Goal: Transaction & Acquisition: Download file/media

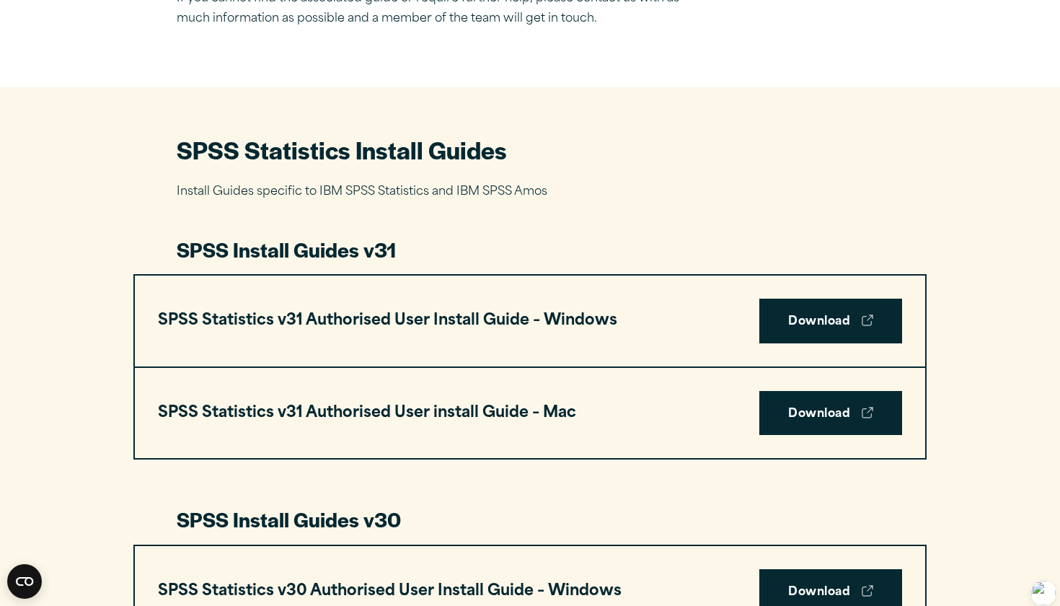
scroll to position [571, 0]
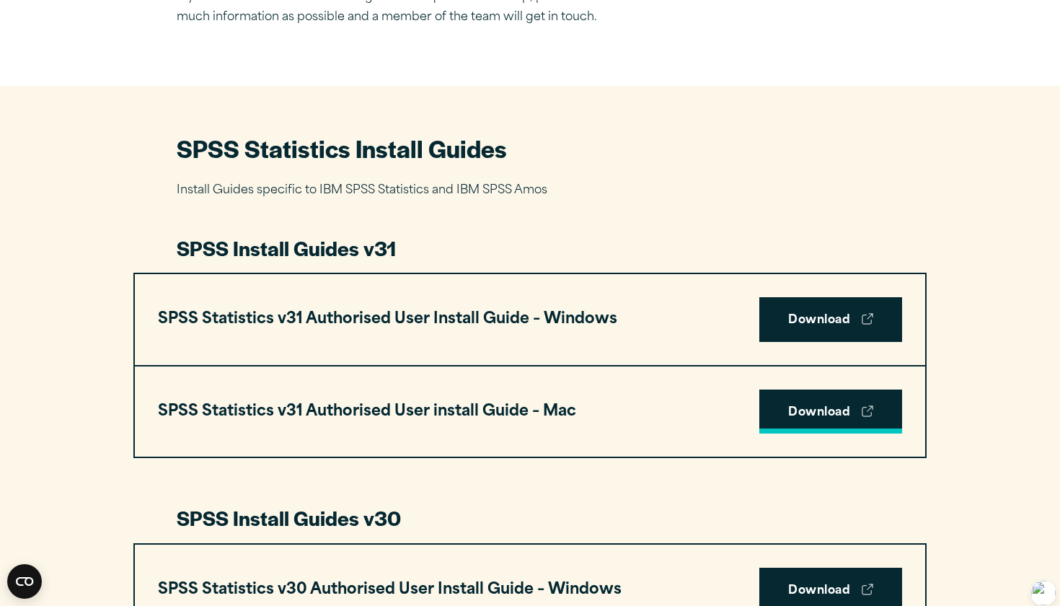
click at [824, 408] on link "Download" at bounding box center [830, 411] width 143 height 45
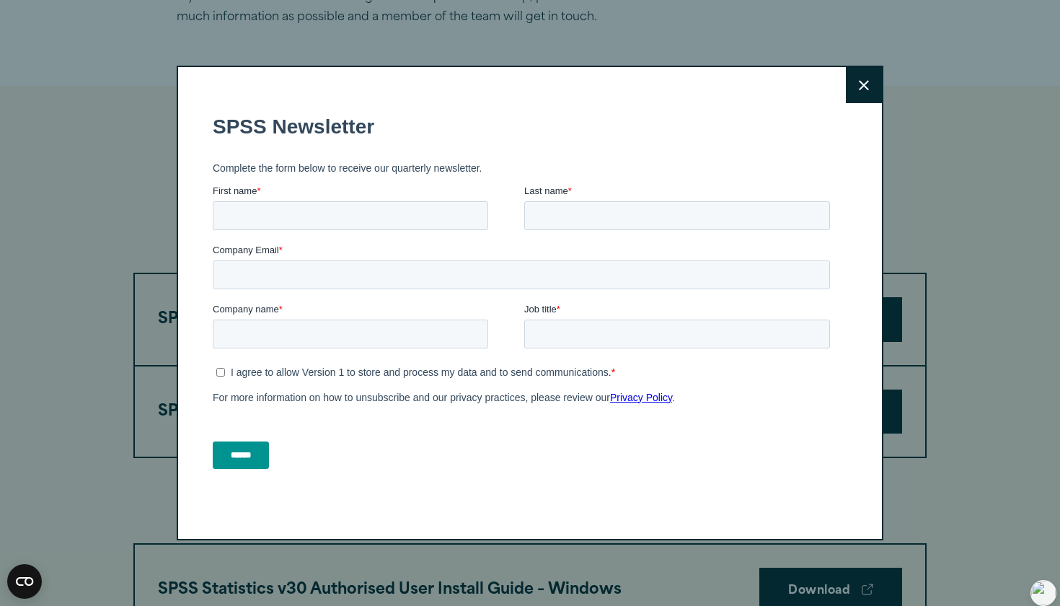
click at [868, 89] on icon at bounding box center [864, 85] width 10 height 11
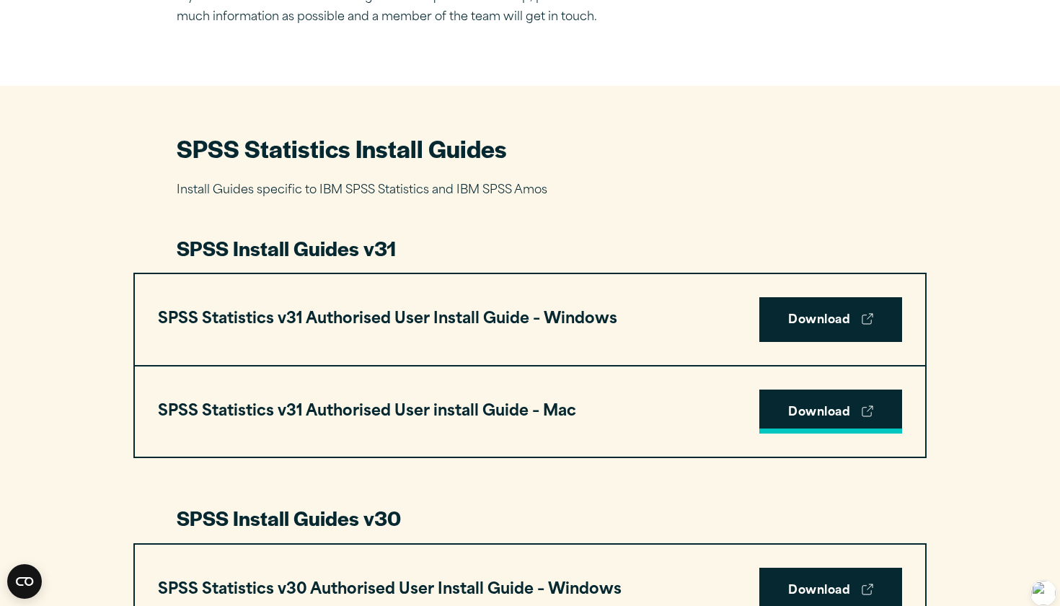
click at [847, 402] on link "Download" at bounding box center [830, 411] width 143 height 45
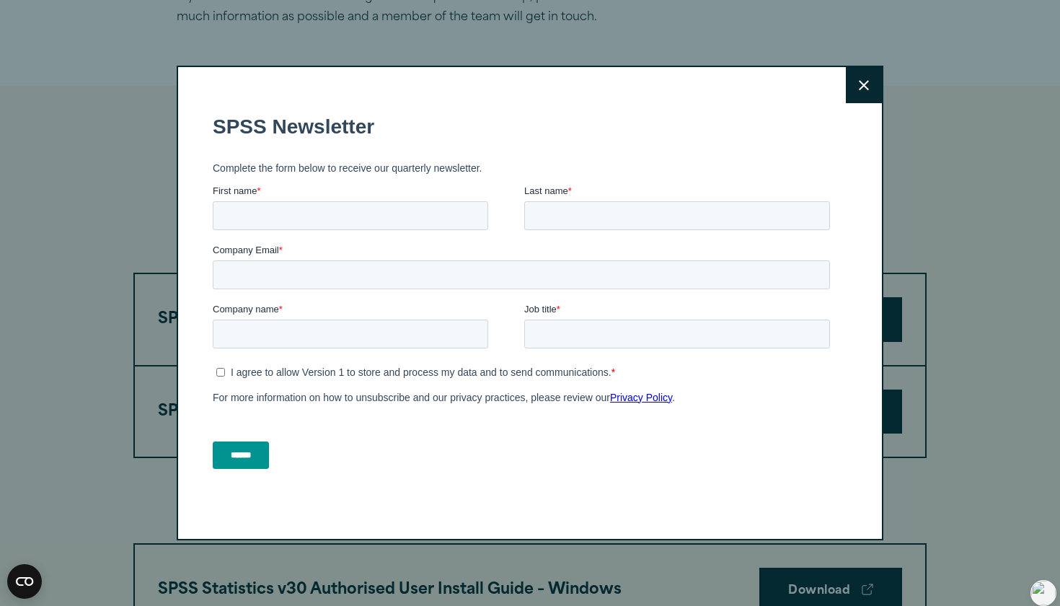
click at [874, 81] on button "Close" at bounding box center [864, 85] width 36 height 36
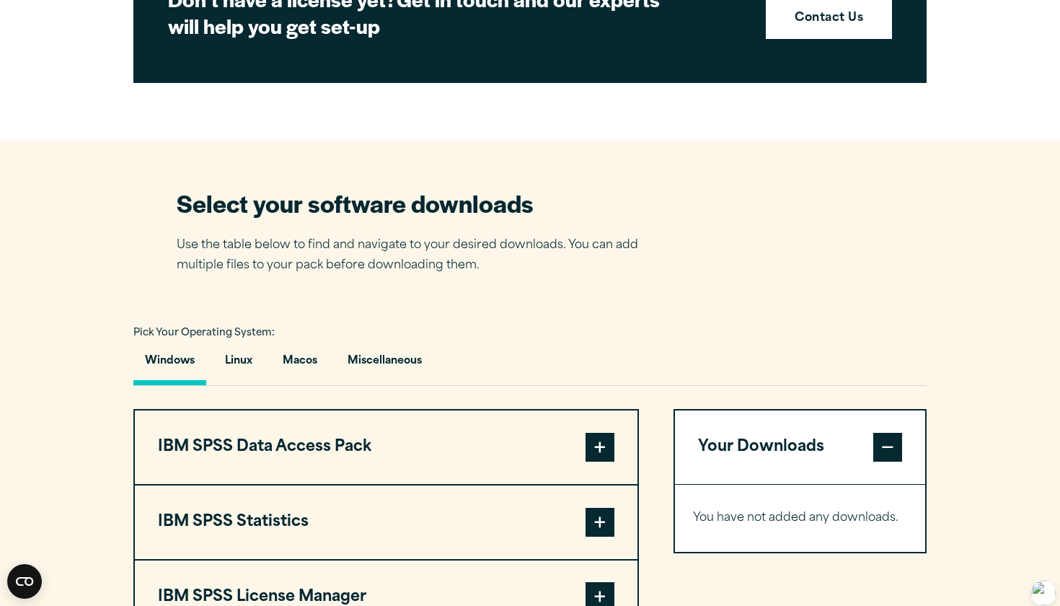
scroll to position [760, 0]
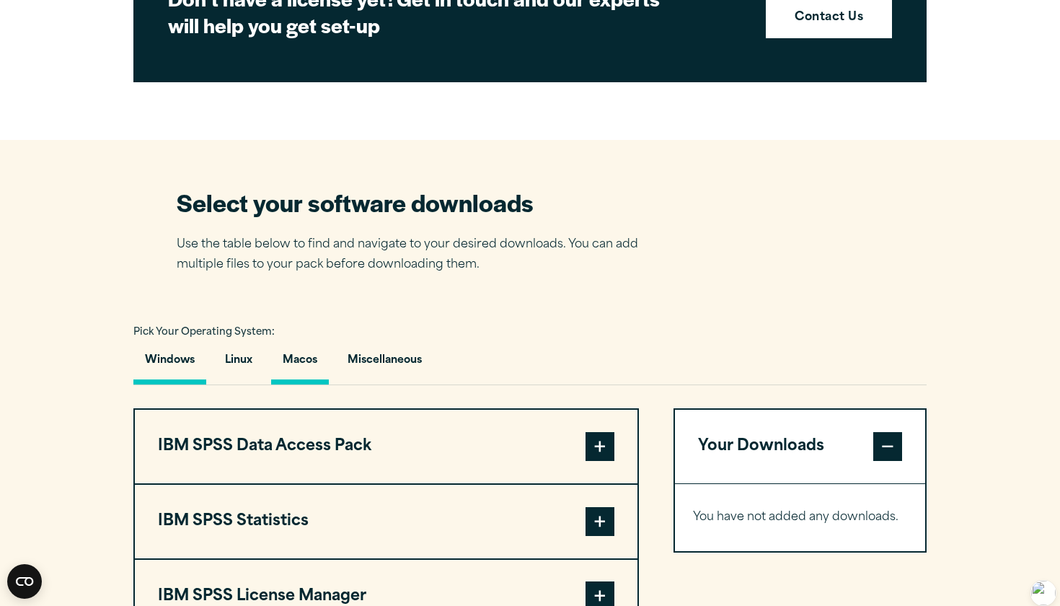
click at [290, 365] on button "Macos" at bounding box center [300, 363] width 58 height 41
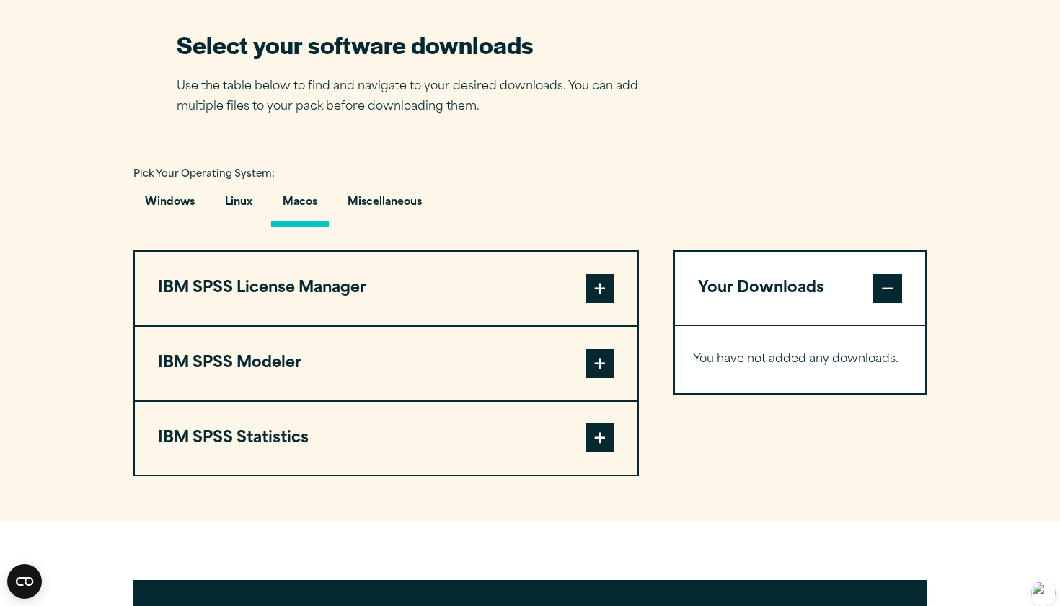
scroll to position [920, 0]
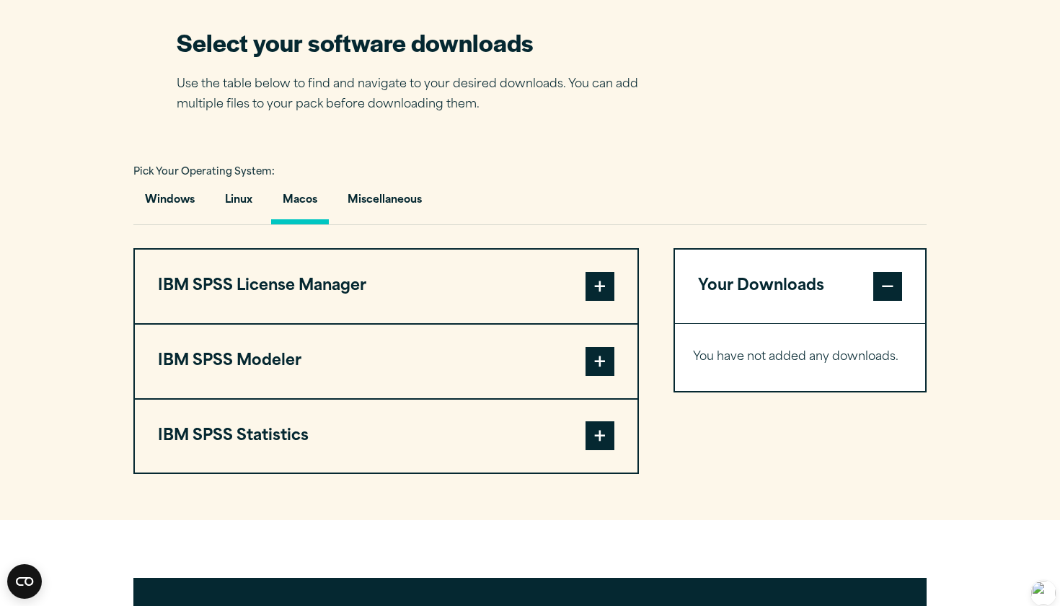
click at [601, 438] on span at bounding box center [600, 435] width 29 height 29
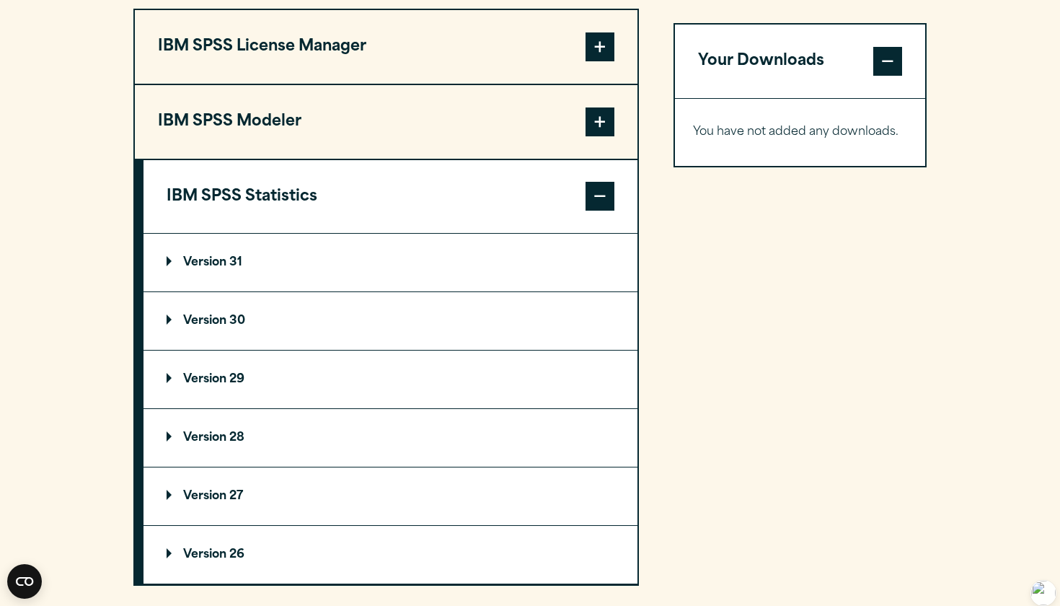
scroll to position [1163, 0]
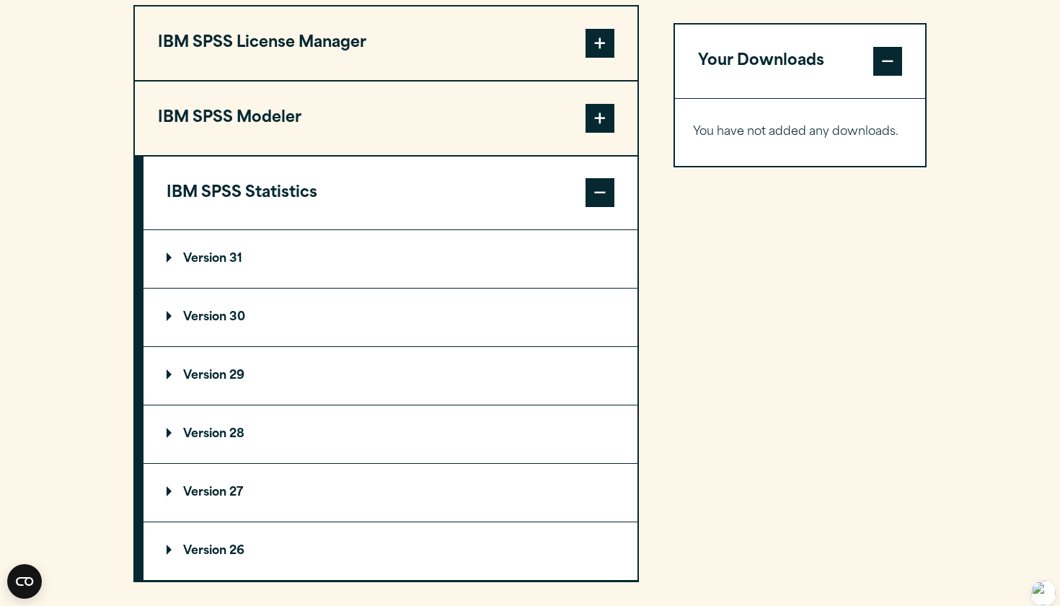
click at [268, 264] on summary "Version 31" at bounding box center [391, 259] width 494 height 58
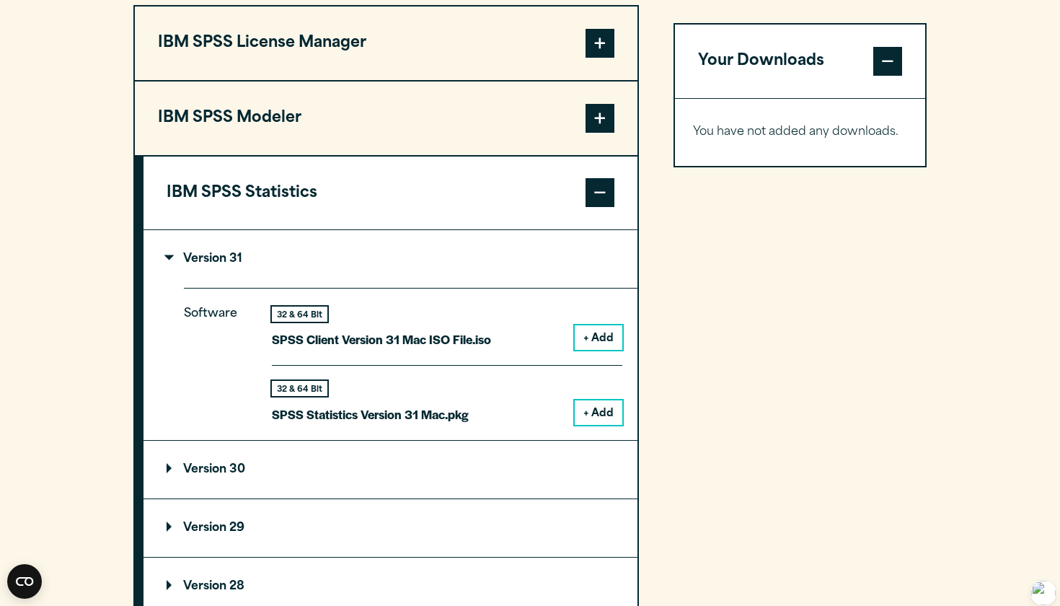
click at [601, 415] on button "+ Add" at bounding box center [599, 412] width 48 height 25
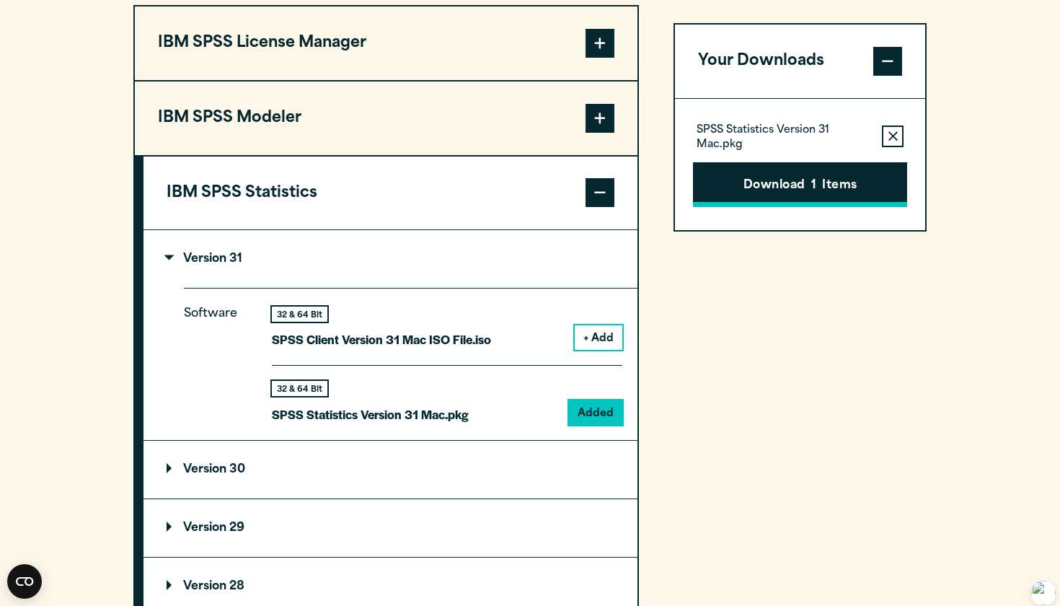
click at [827, 185] on button "Download 1 Items" at bounding box center [800, 184] width 214 height 45
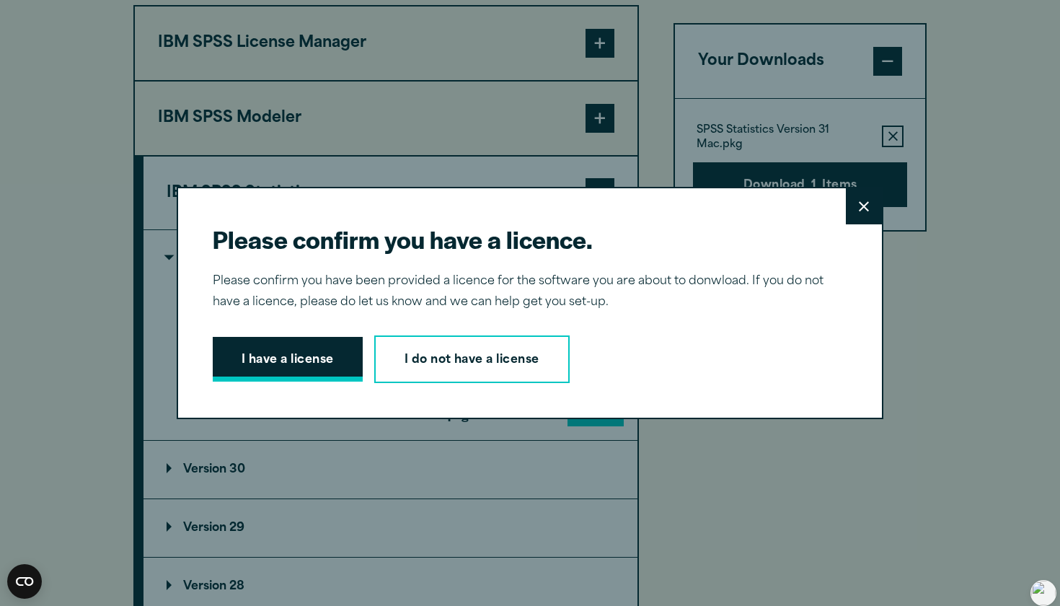
click at [293, 363] on button "I have a license" at bounding box center [288, 359] width 150 height 45
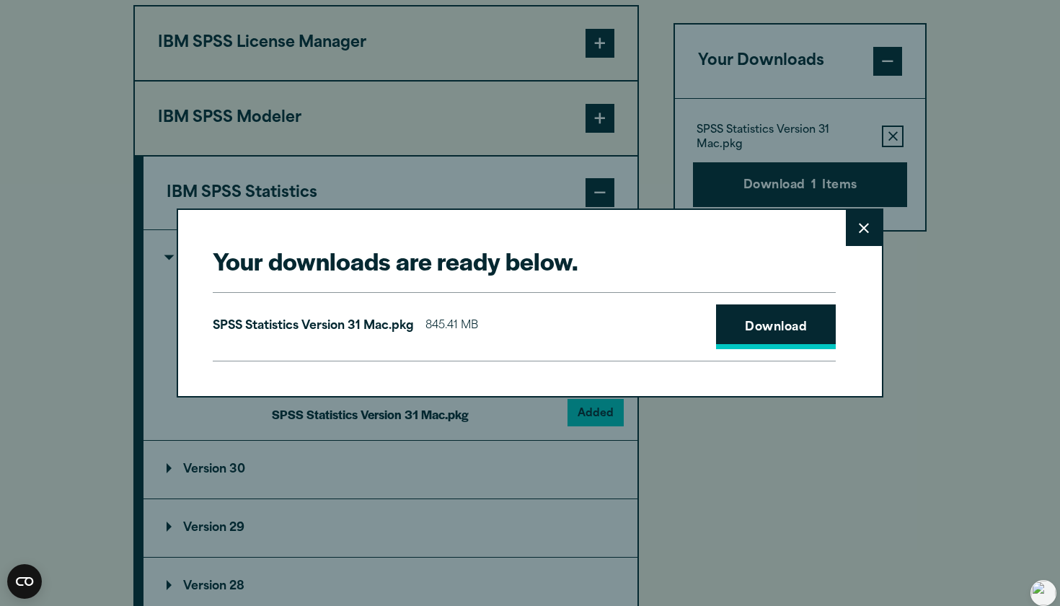
click at [762, 333] on link "Download" at bounding box center [776, 326] width 120 height 45
click at [1010, 164] on div "Your downloads are ready below. Close SPSS Statistics Version 31 Mac.pkg 845.41…" at bounding box center [530, 303] width 1060 height 606
